Goal: Transaction & Acquisition: Purchase product/service

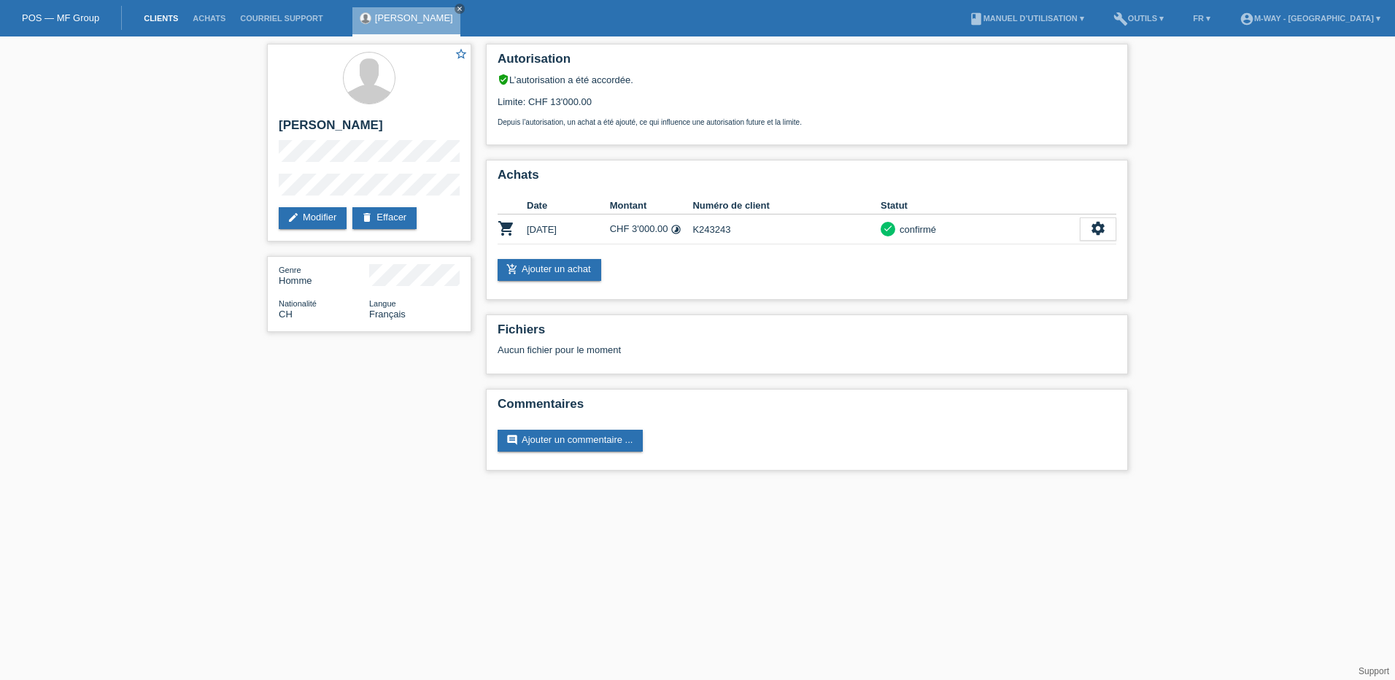
click at [156, 19] on link "Clients" at bounding box center [160, 18] width 49 height 9
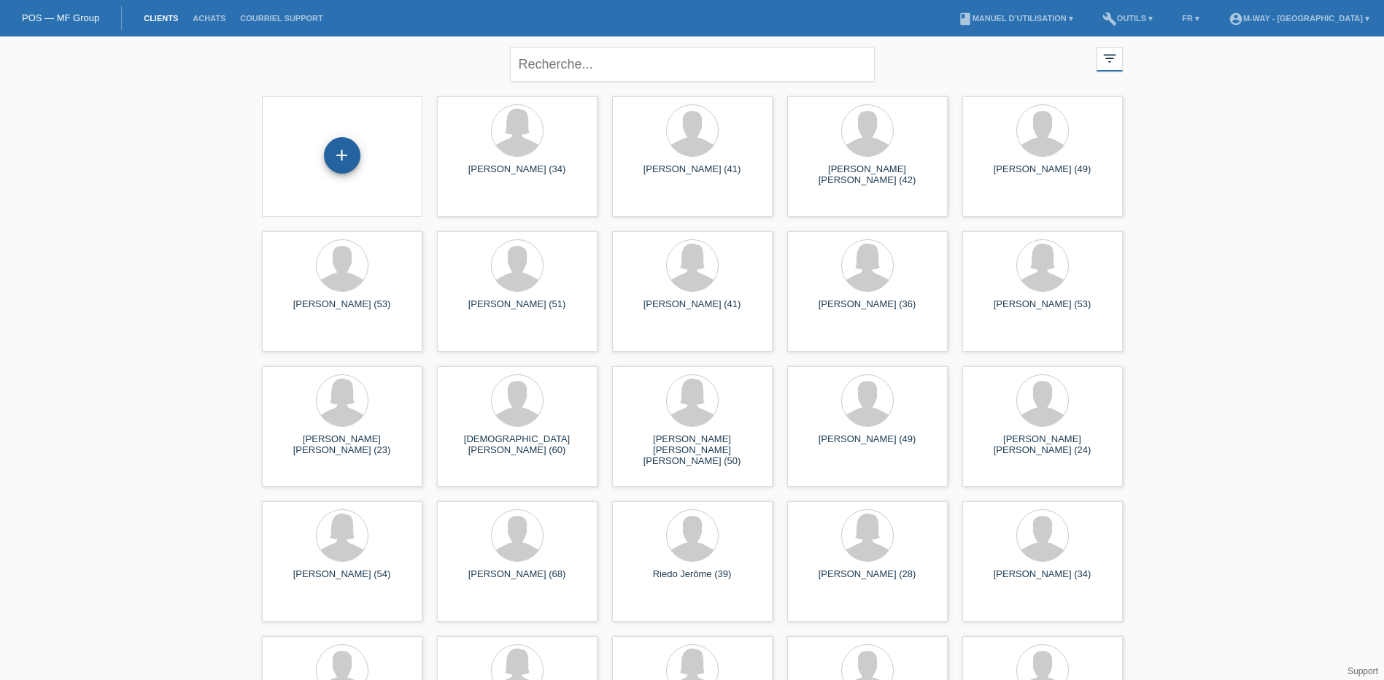
click at [341, 157] on div "+" at bounding box center [342, 155] width 36 height 36
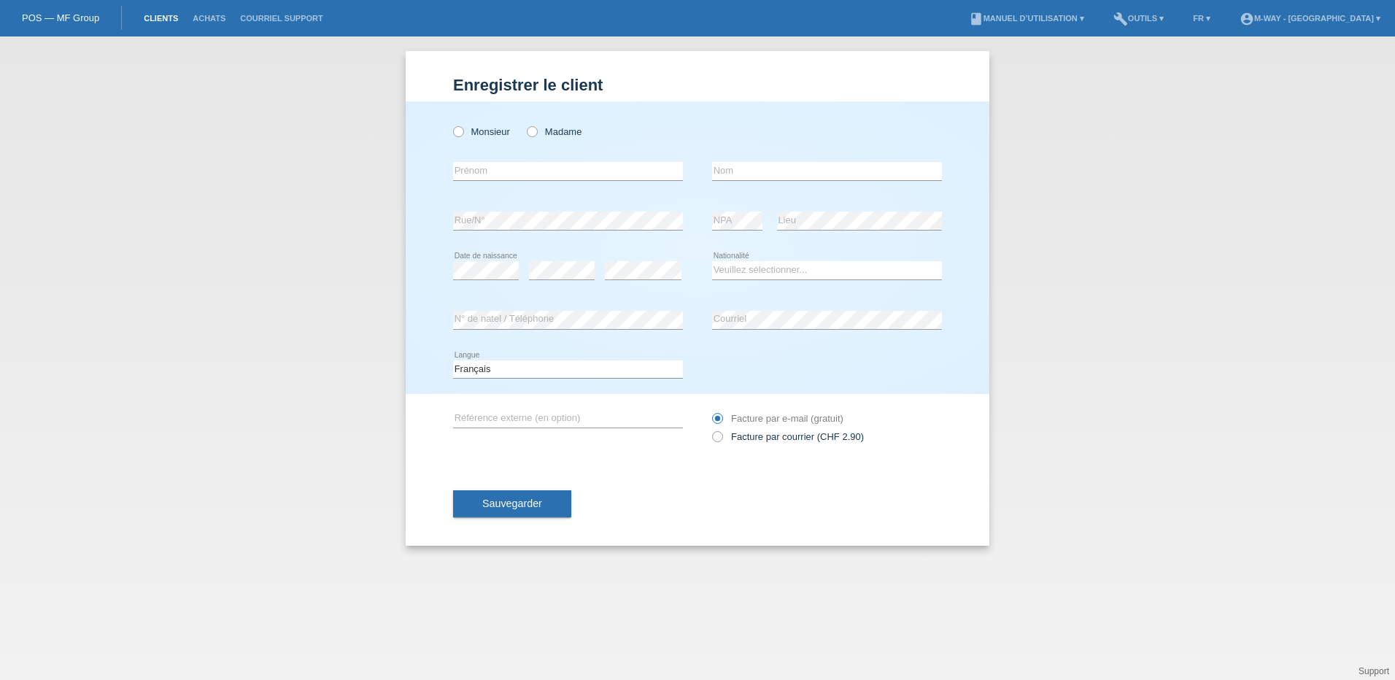
click at [158, 15] on link "Clients" at bounding box center [160, 18] width 49 height 9
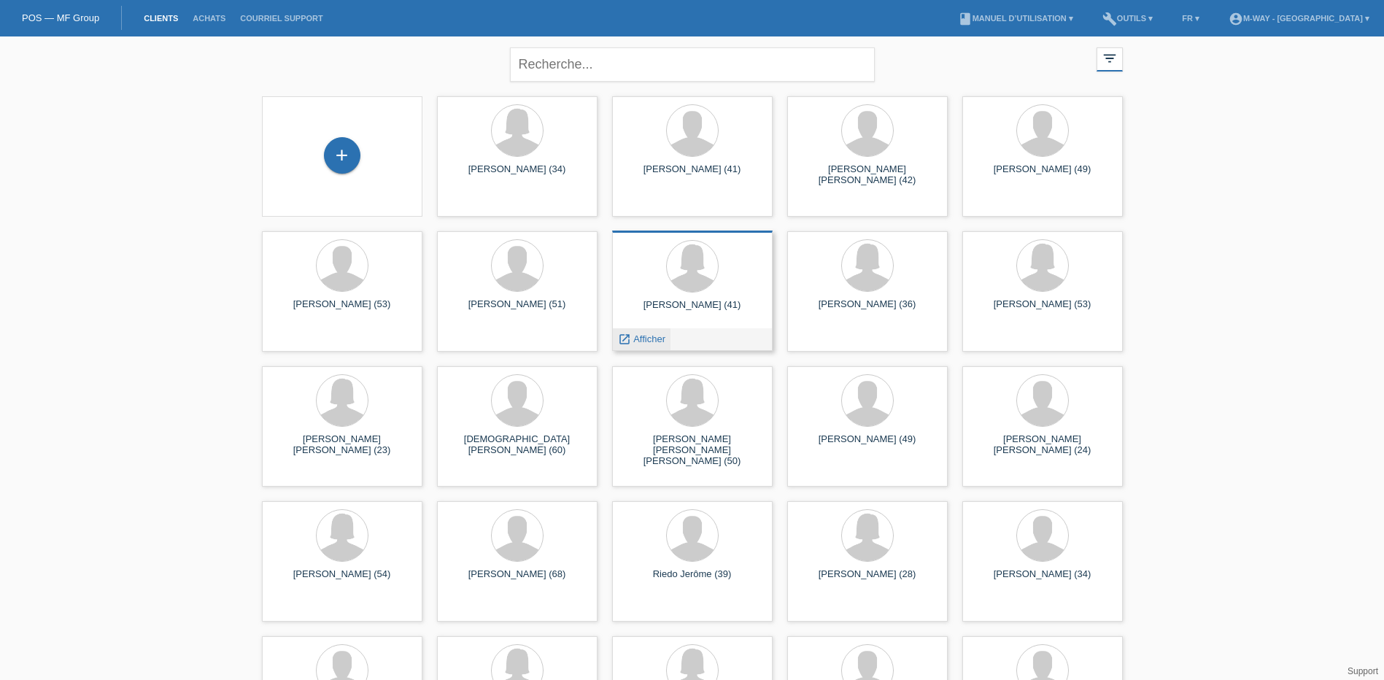
click at [653, 336] on span "Afficher" at bounding box center [649, 338] width 32 height 11
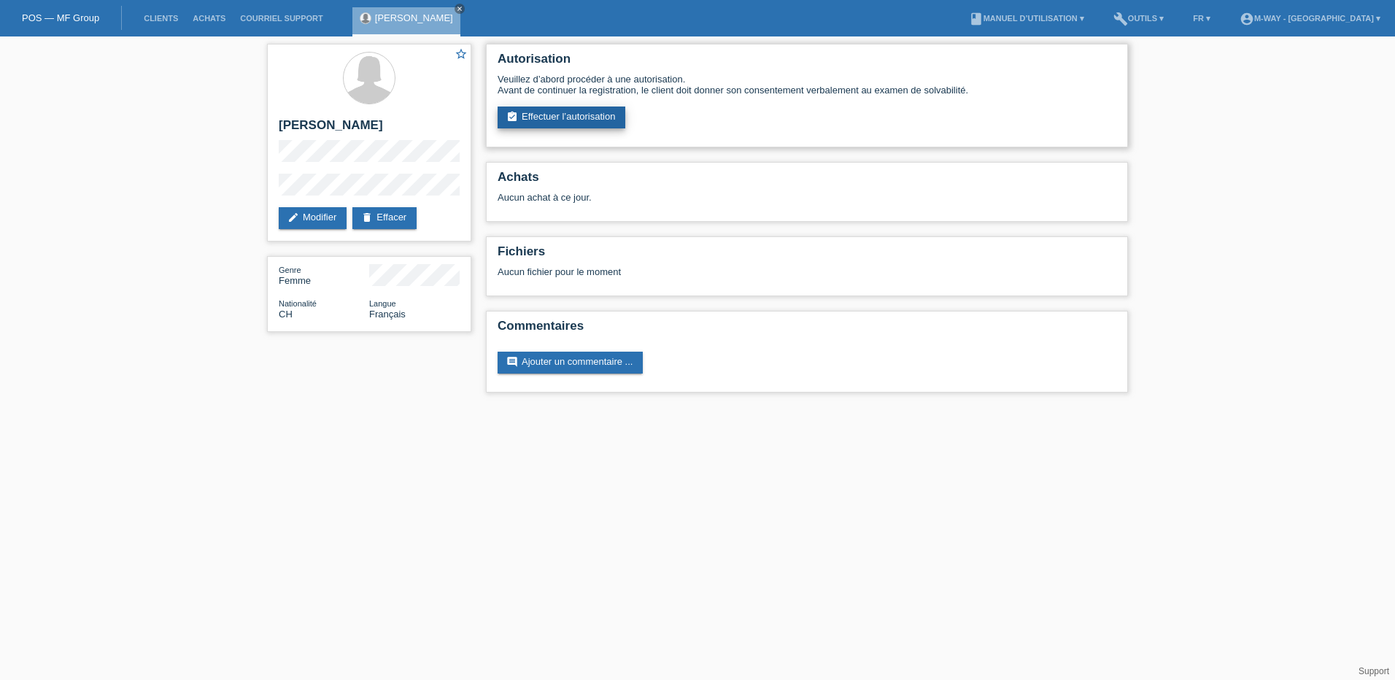
click at [546, 112] on link "assignment_turned_in Effectuer l’autorisation" at bounding box center [562, 118] width 128 height 22
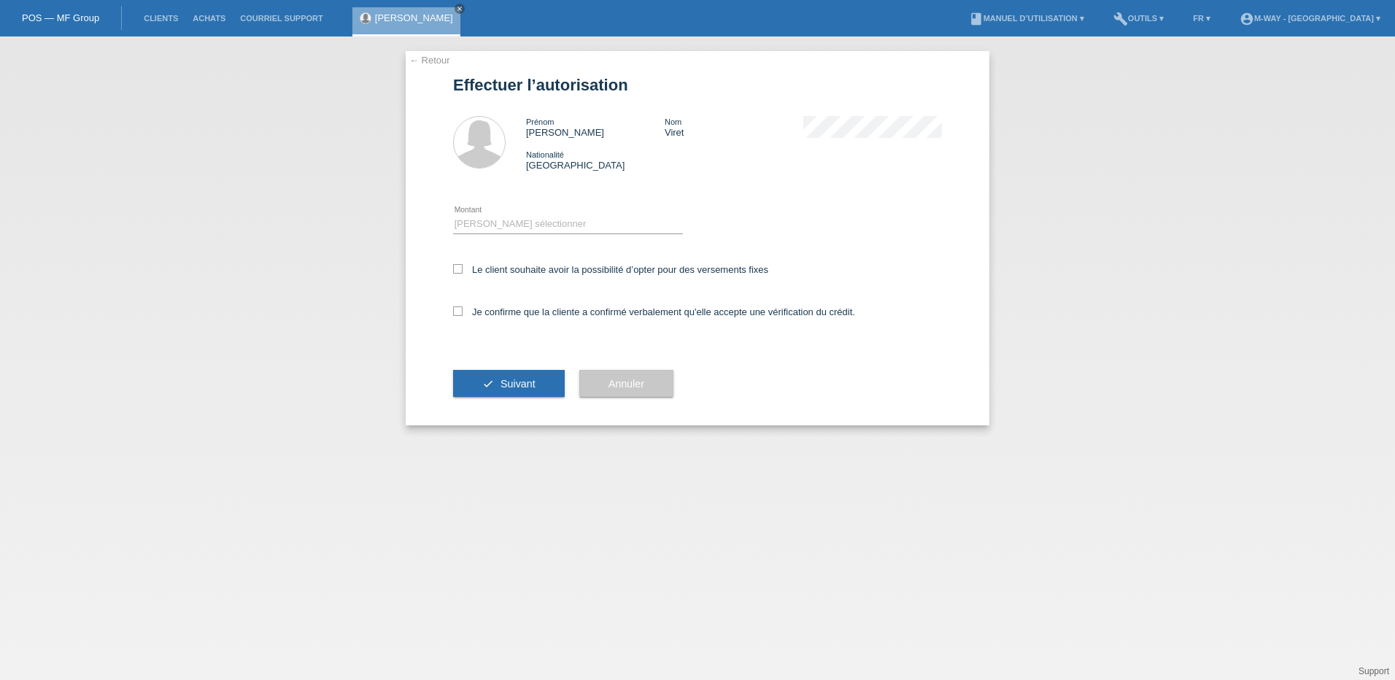
click at [512, 214] on div "Veuillez sélectionner CHF 1.00 - CHF 499.00 CHF 500.00 - CHF 1'999.00 CHF 2'000…" at bounding box center [568, 225] width 230 height 50
click at [511, 224] on select "Veuillez sélectionner CHF 1.00 - CHF 499.00 CHF 500.00 - CHF 1'999.00 CHF 2'000…" at bounding box center [568, 224] width 230 height 18
click at [507, 221] on select "Veuillez sélectionner CHF 1.00 - CHF 499.00 CHF 500.00 - CHF 1'999.00 CHF 2'000…" at bounding box center [568, 224] width 230 height 18
click at [510, 223] on select "Veuillez sélectionner CHF 1.00 - CHF 499.00 CHF 500.00 - CHF 1'999.00 CHF 2'000…" at bounding box center [568, 224] width 230 height 18
select select "3"
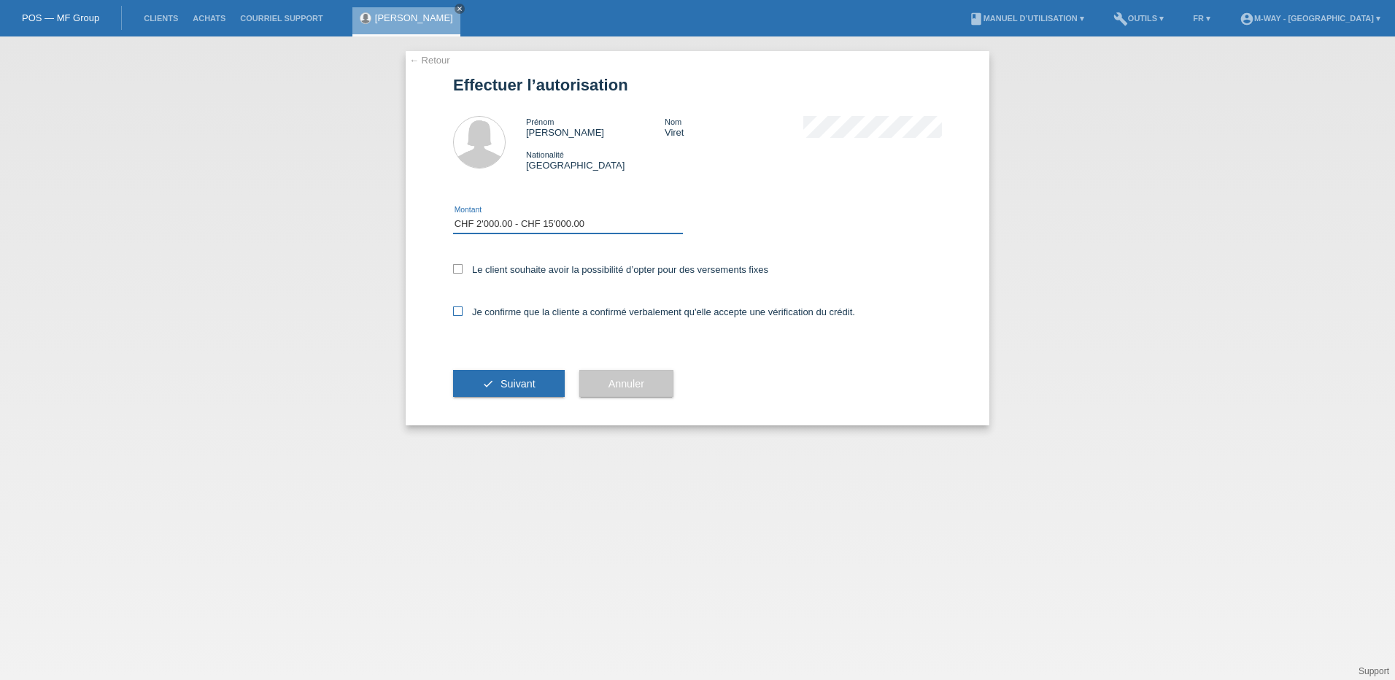
click at [453, 215] on select "Veuillez sélectionner CHF 1.00 - CHF 499.00 CHF 500.00 - CHF 1'999.00 CHF 2'000…" at bounding box center [568, 224] width 230 height 18
click at [457, 271] on icon at bounding box center [457, 268] width 9 height 9
click at [457, 271] on input "Le client souhaite avoir la possibilité d’opter pour des versements fixes" at bounding box center [457, 268] width 9 height 9
checkbox input "true"
click at [454, 312] on icon at bounding box center [457, 310] width 9 height 9
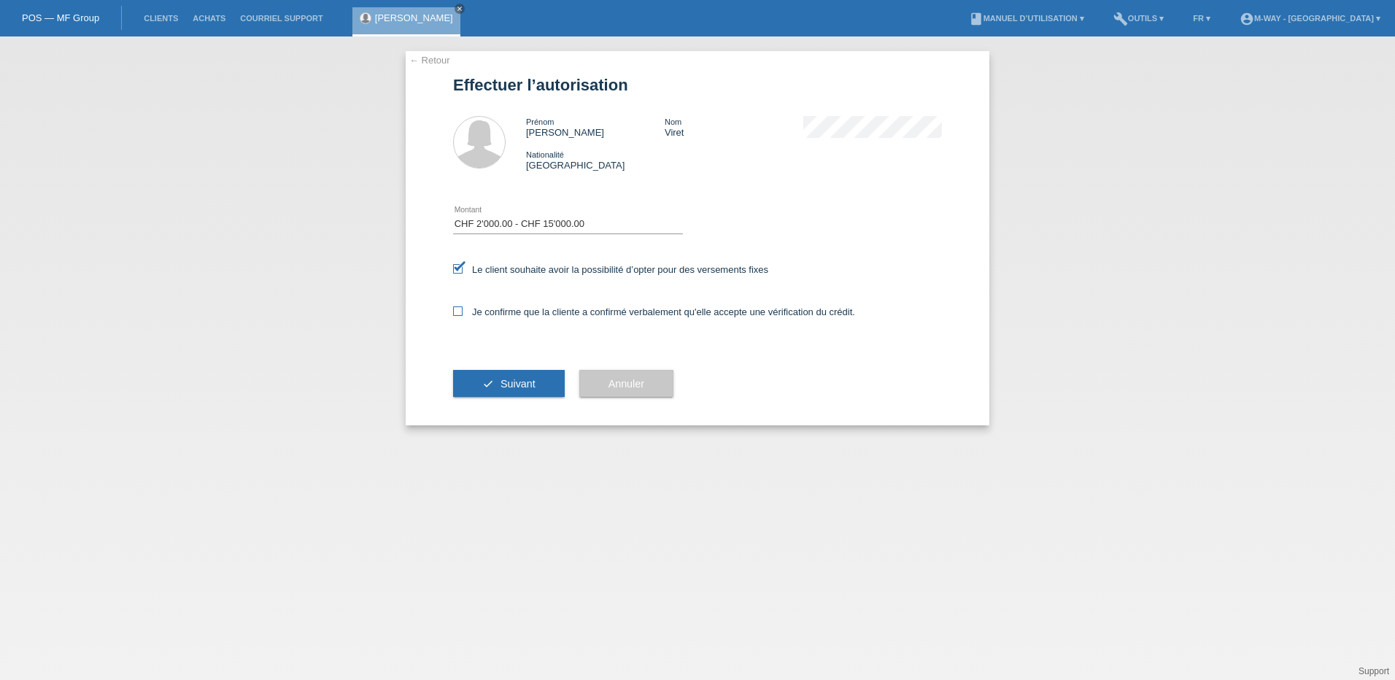
click at [454, 312] on input "Je confirme que la cliente a confirmé verbalement qu'elle accepte une vérificat…" at bounding box center [457, 310] width 9 height 9
checkbox input "true"
click at [511, 381] on span "Suivant" at bounding box center [517, 384] width 35 height 12
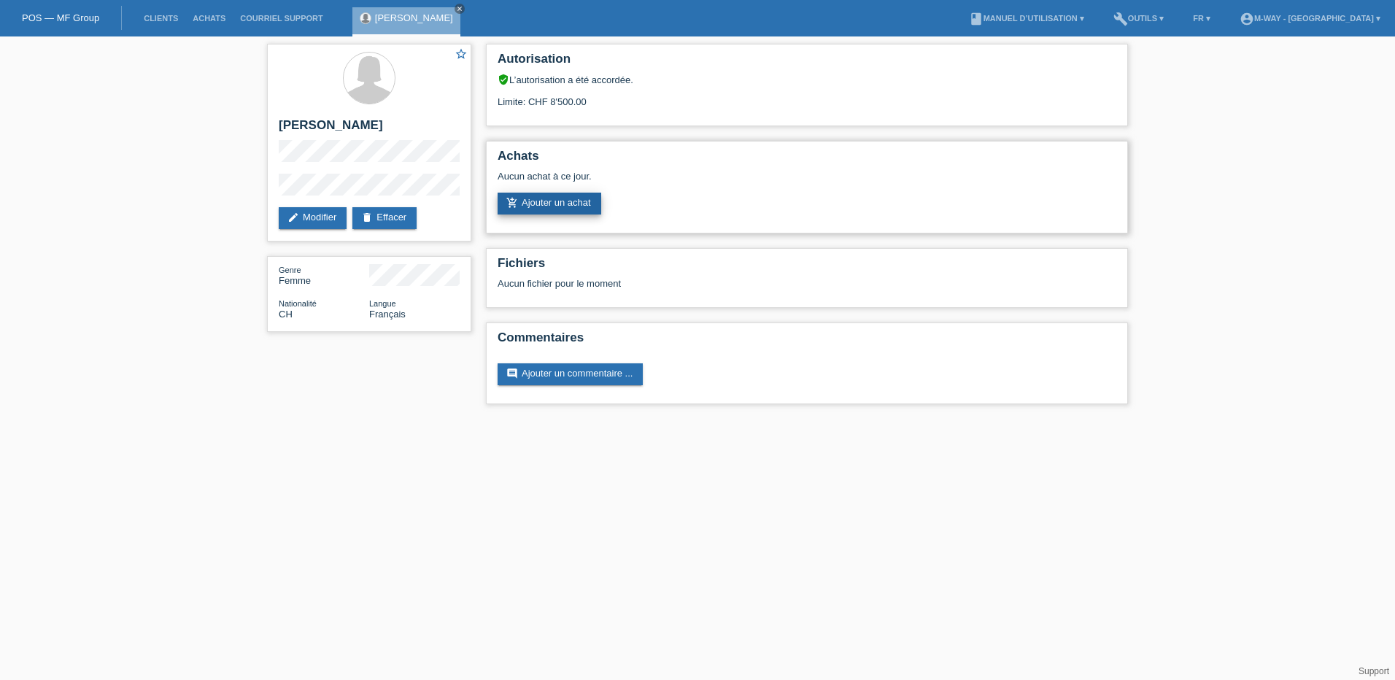
click at [561, 203] on link "add_shopping_cart Ajouter un achat" at bounding box center [550, 204] width 104 height 22
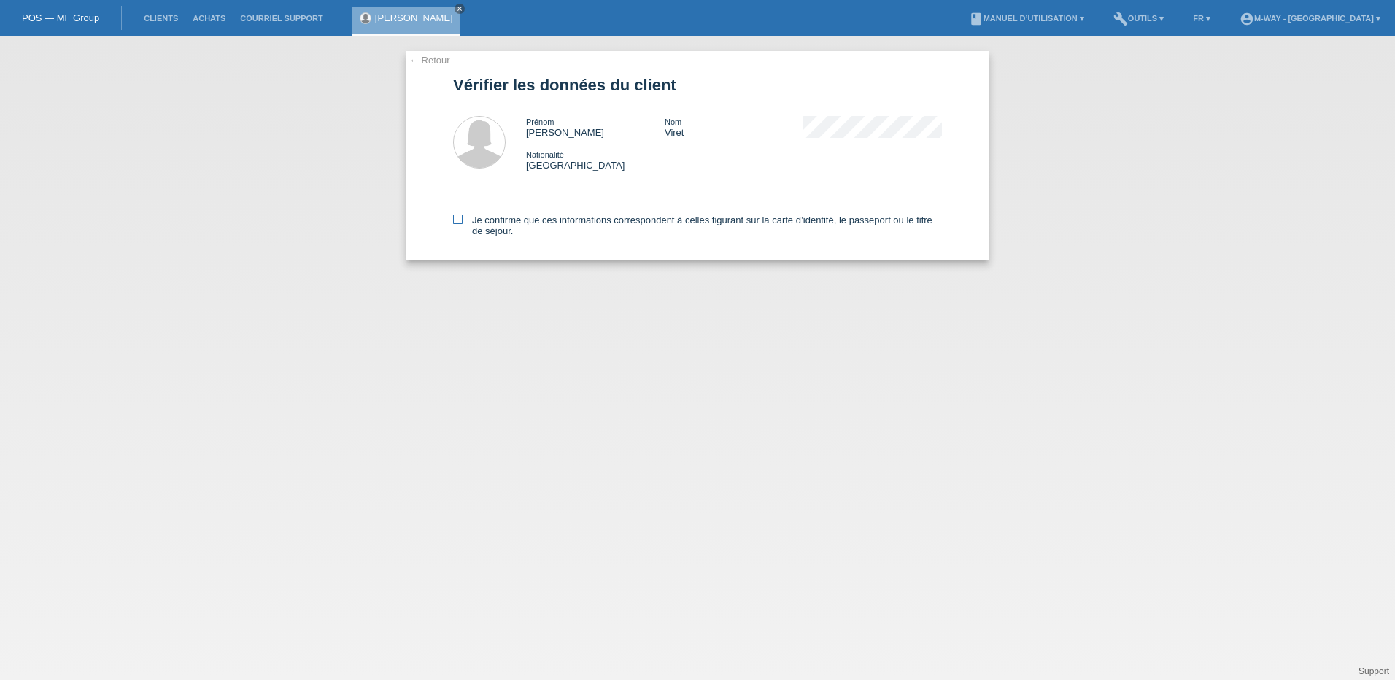
click at [459, 221] on icon at bounding box center [457, 218] width 9 height 9
click at [459, 221] on input "Je confirme que ces informations correspondent à celles figurant sur la carte d…" at bounding box center [457, 218] width 9 height 9
checkbox input "true"
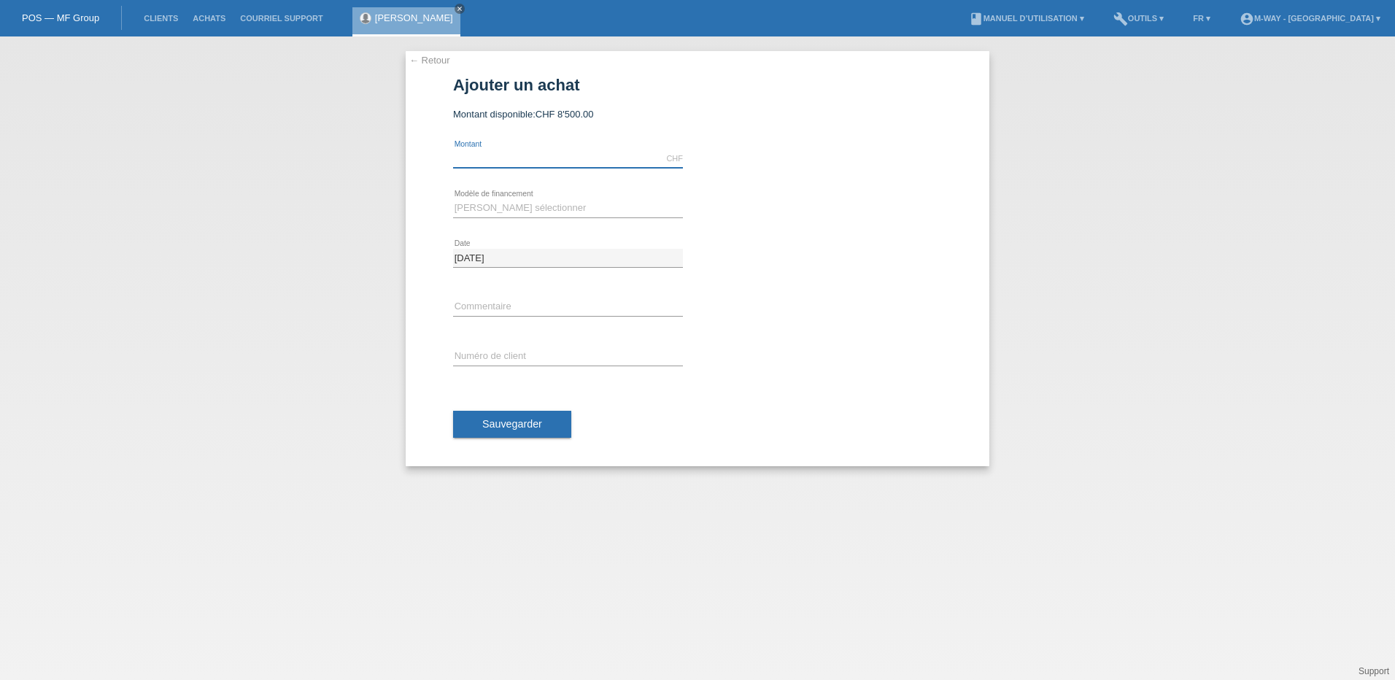
click at [491, 155] on input "text" at bounding box center [568, 159] width 230 height 18
type input "6000.00"
click at [487, 209] on select "Veuillez sélectionner Taux fixes Achat sur facture avec paiement partiel" at bounding box center [568, 208] width 230 height 18
select select "77"
click at [453, 199] on select "Veuillez sélectionner Taux fixes Achat sur facture avec paiement partiel" at bounding box center [568, 208] width 230 height 18
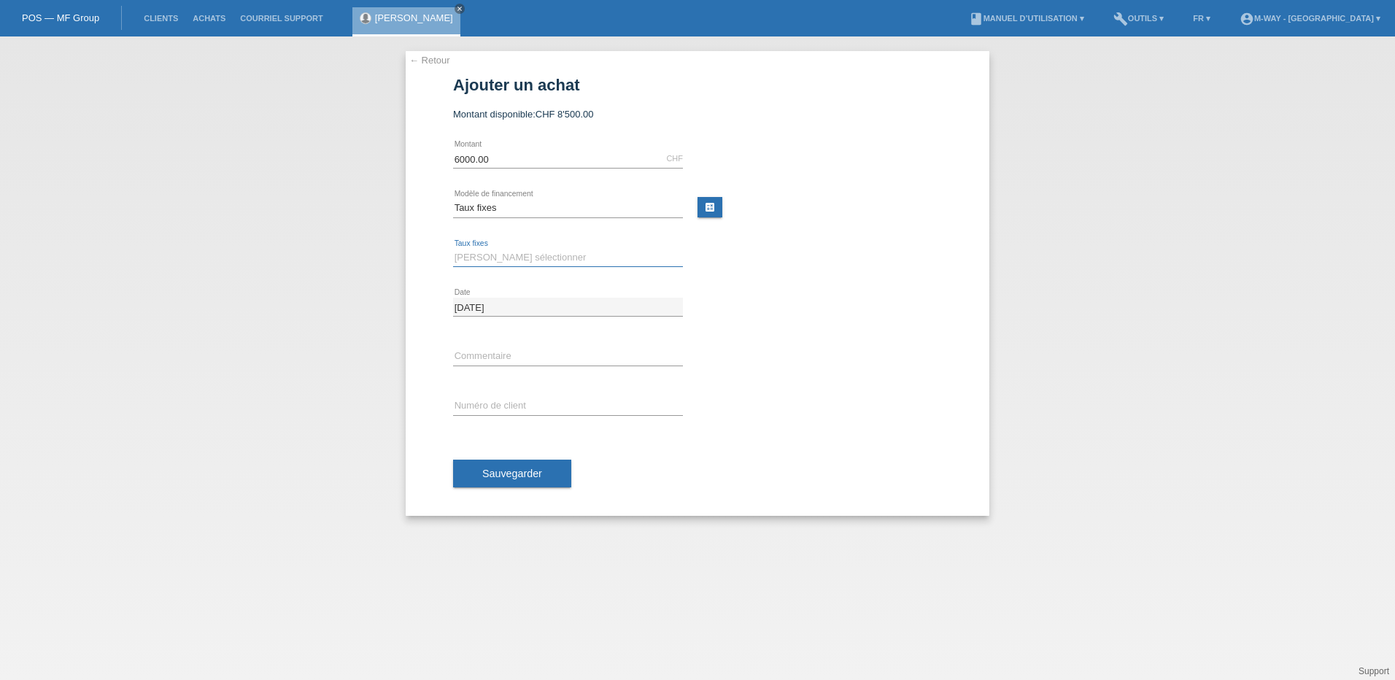
click at [491, 260] on select "Veuillez sélectionner 4 versements 5 versements 6 versements 7 versements 8 ver…" at bounding box center [568, 258] width 230 height 18
select select "202"
click at [453, 249] on select "Veuillez sélectionner 4 versements 5 versements 6 versements 7 versements 8 ver…" at bounding box center [568, 258] width 230 height 18
click at [479, 396] on div "error Numéro de client" at bounding box center [568, 407] width 230 height 50
click at [479, 404] on input "text" at bounding box center [568, 406] width 230 height 18
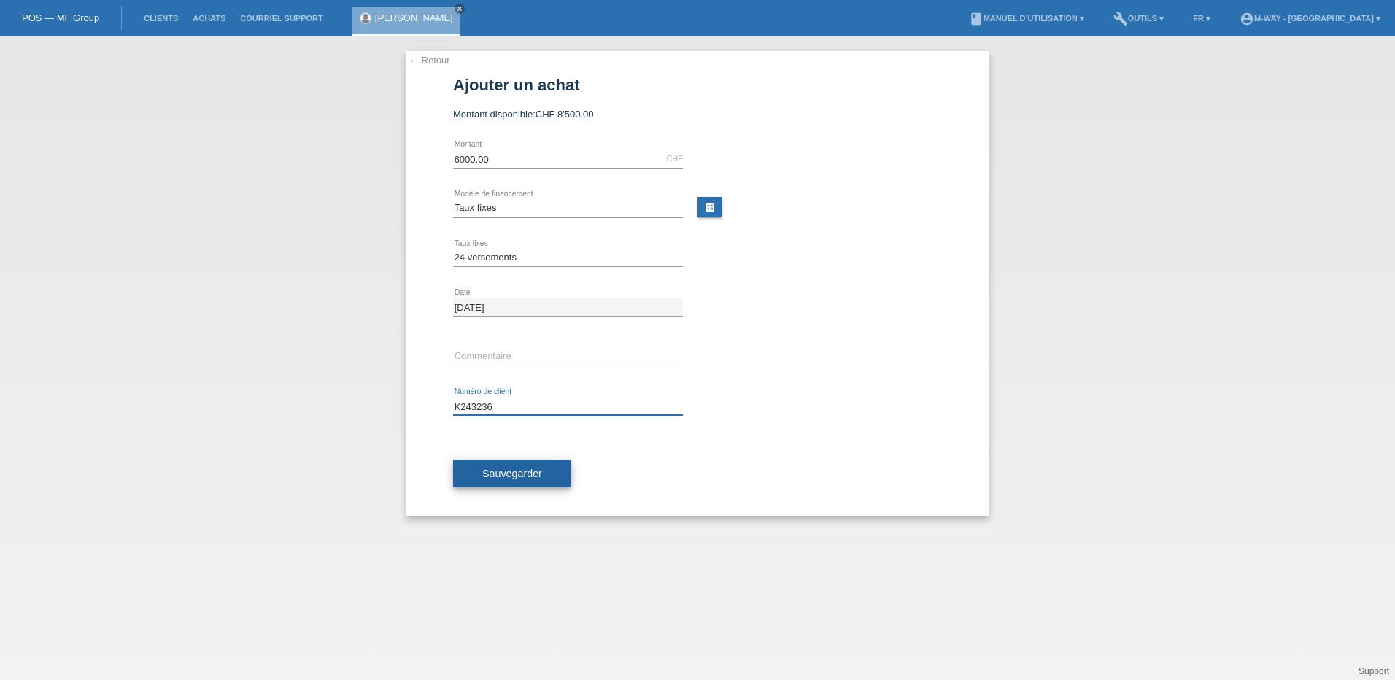
type input "K243236"
click at [533, 474] on span "Sauvegarder" at bounding box center [512, 474] width 60 height 12
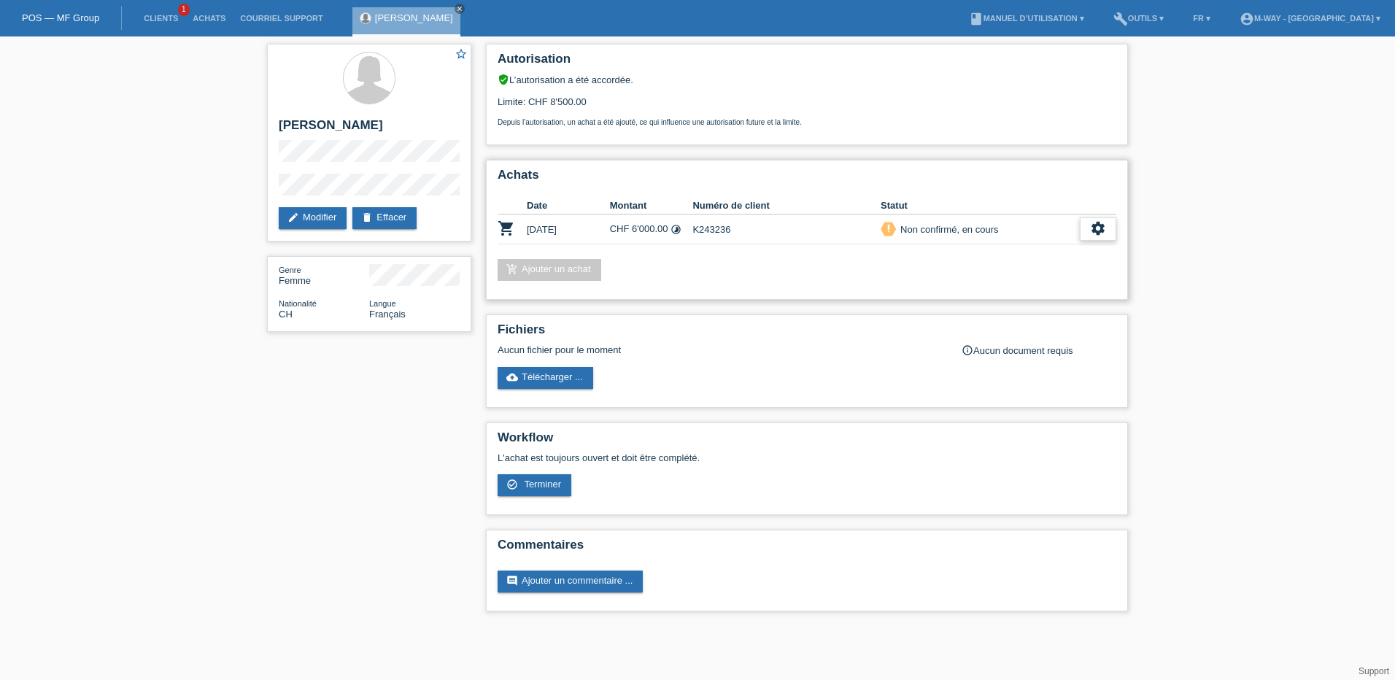
click at [1093, 228] on icon "settings" at bounding box center [1098, 228] width 16 height 16
click at [1006, 295] on span "Terminer" at bounding box center [996, 296] width 42 height 18
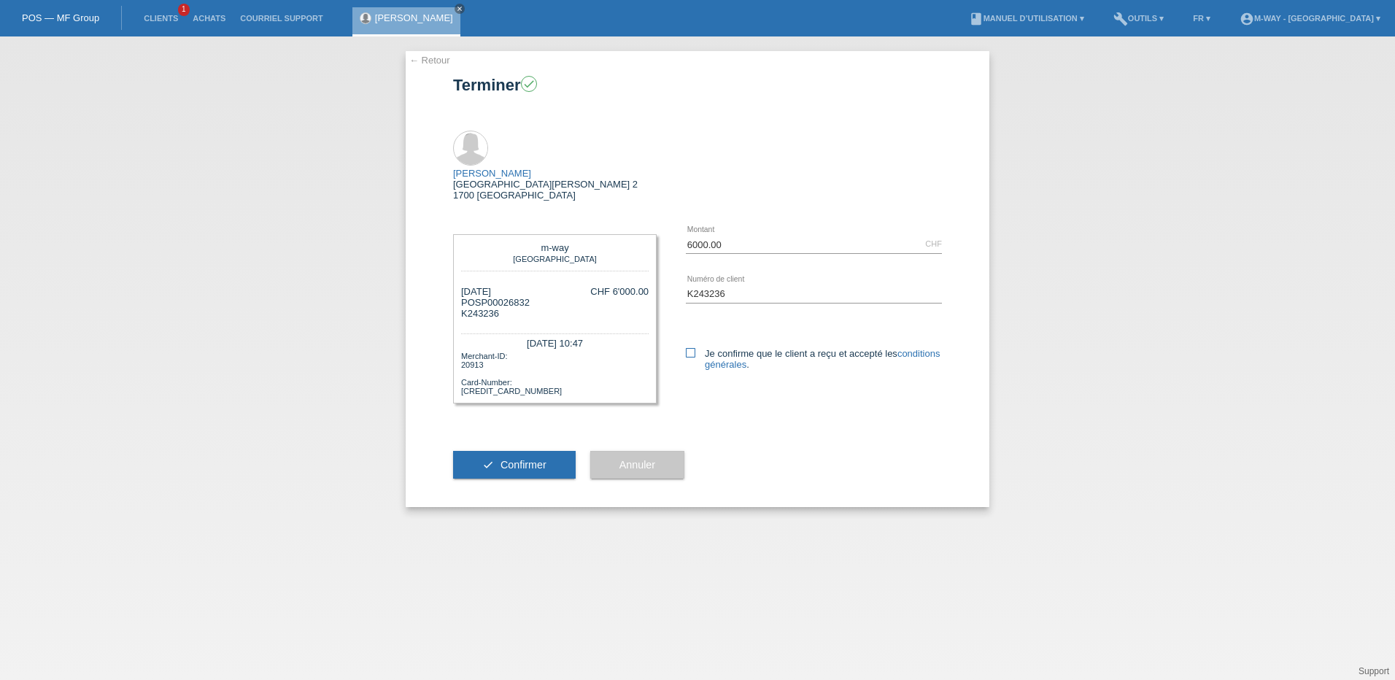
click at [692, 348] on icon at bounding box center [690, 352] width 9 height 9
click at [692, 348] on input "Je confirme que le client a reçu et accepté les conditions générales ." at bounding box center [690, 352] width 9 height 9
checkbox input "true"
click at [506, 459] on span "Confirmer" at bounding box center [523, 465] width 46 height 12
